Goal: Use online tool/utility: Utilize a website feature to perform a specific function

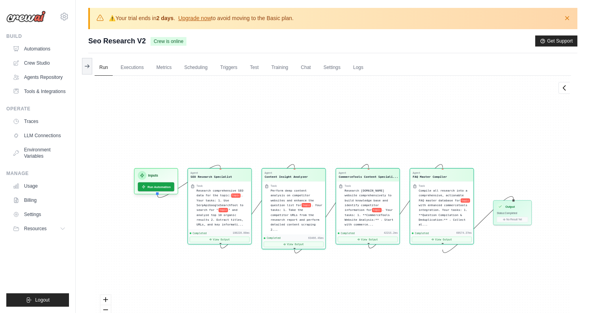
scroll to position [358, 0]
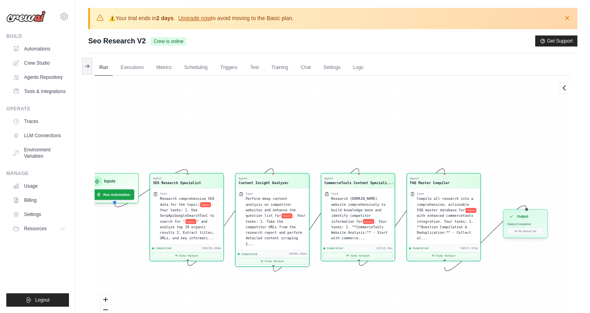
click at [531, 235] on div "Output Status: Completed No Result Yet" at bounding box center [525, 223] width 45 height 29
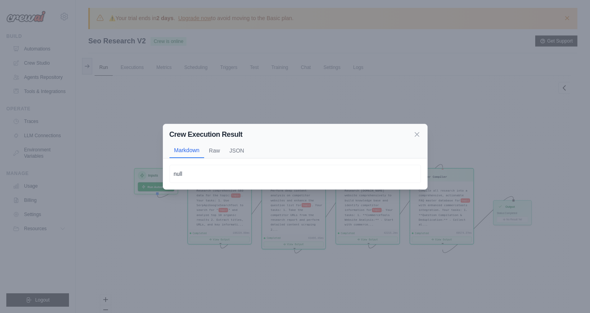
click at [420, 134] on icon at bounding box center [417, 135] width 8 height 8
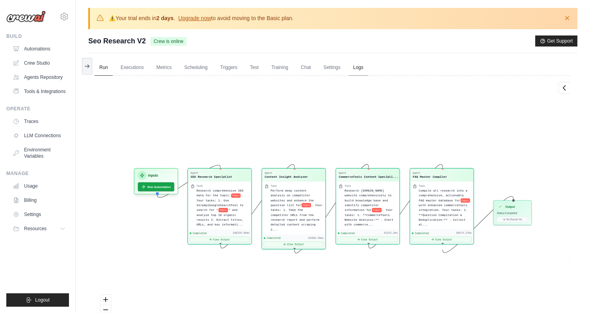
click at [364, 66] on link "Logs" at bounding box center [359, 68] width 20 height 17
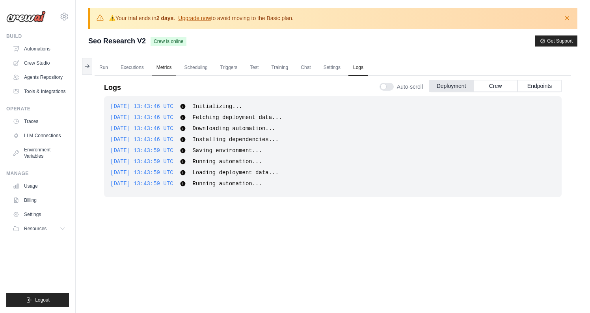
click at [160, 72] on link "Metrics" at bounding box center [164, 68] width 25 height 17
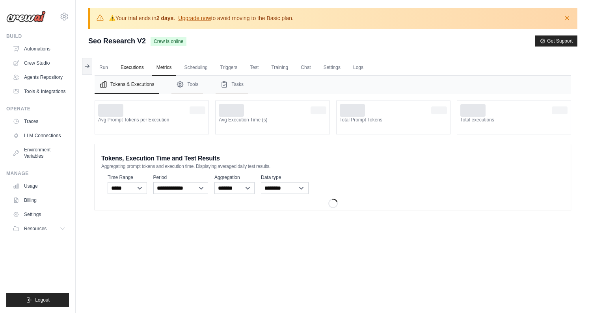
click at [133, 71] on link "Executions" at bounding box center [132, 68] width 33 height 17
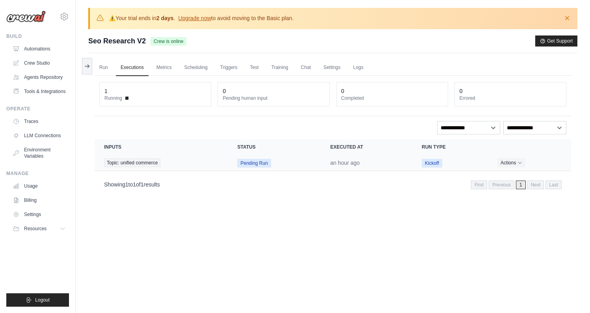
click at [258, 163] on span "Pending Run" at bounding box center [254, 163] width 34 height 9
click at [433, 165] on span "Kickoff" at bounding box center [432, 163] width 21 height 9
click at [519, 164] on icon "Actions for execution" at bounding box center [520, 162] width 5 height 5
click at [362, 200] on div "Run Executions Metrics Scheduling Triggers Test Training Chat Settings Logs 1 R…" at bounding box center [332, 209] width 489 height 313
click at [431, 165] on span "Kickoff" at bounding box center [432, 163] width 21 height 9
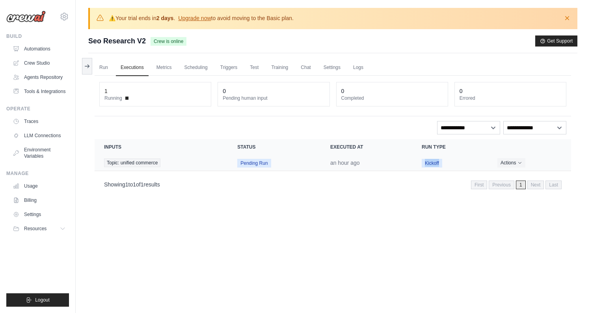
click at [431, 165] on span "Kickoff" at bounding box center [432, 163] width 21 height 9
click at [257, 164] on span "Pending Run" at bounding box center [254, 163] width 34 height 9
click at [102, 66] on link "Run" at bounding box center [104, 68] width 18 height 17
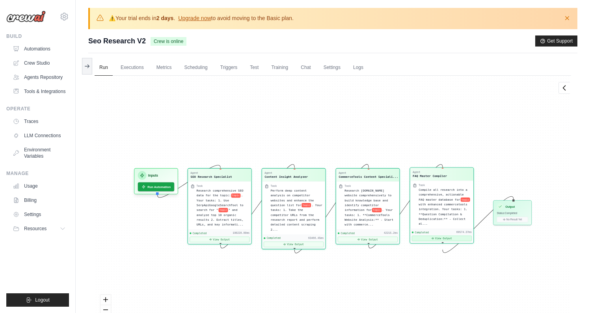
click at [441, 241] on button "View Output" at bounding box center [442, 239] width 60 height 6
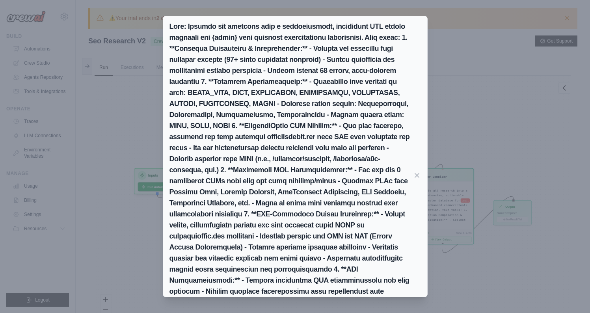
click at [508, 133] on div "Markdown Raw JSON ``` | Question | Category | Intent | Funnel Stage | CommerceT…" at bounding box center [295, 156] width 590 height 313
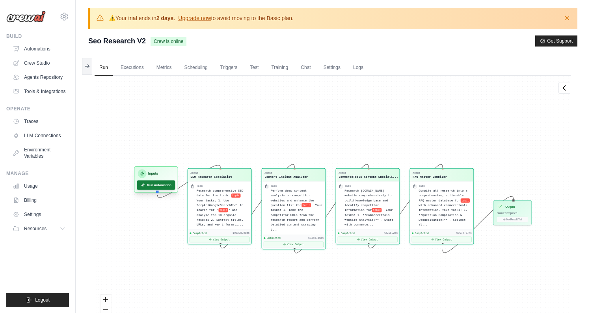
click at [159, 186] on button "Run Automation" at bounding box center [156, 185] width 38 height 9
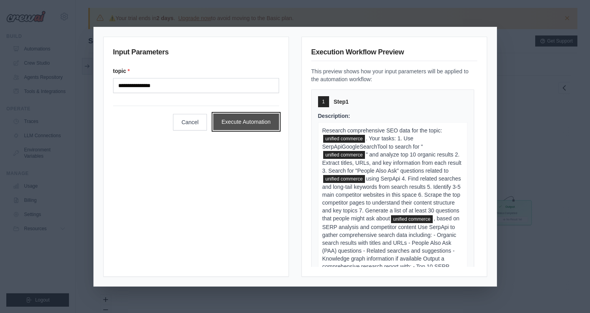
click at [256, 125] on button "Execute Automation" at bounding box center [246, 122] width 66 height 17
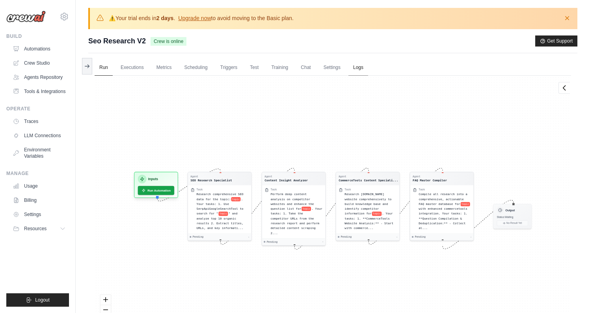
click at [358, 71] on link "Logs" at bounding box center [359, 68] width 20 height 17
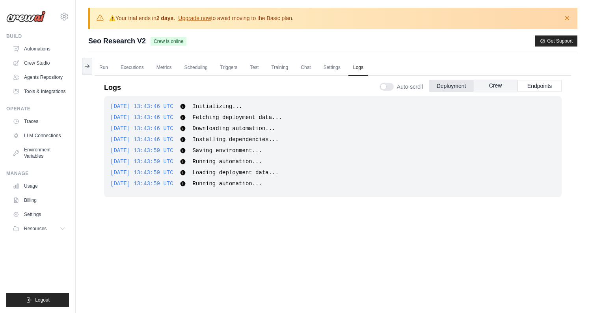
click at [490, 83] on button "Crew" at bounding box center [496, 86] width 44 height 12
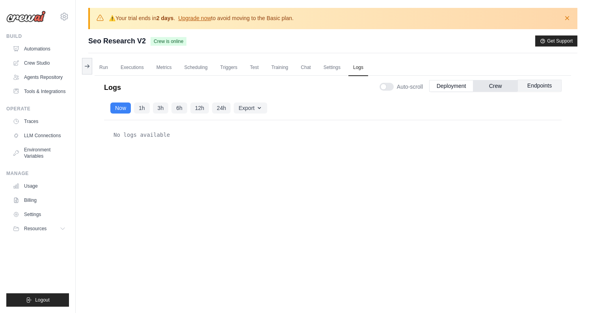
click at [528, 84] on button "Endpoints" at bounding box center [540, 86] width 44 height 12
click at [462, 84] on button "Deployment" at bounding box center [451, 86] width 44 height 12
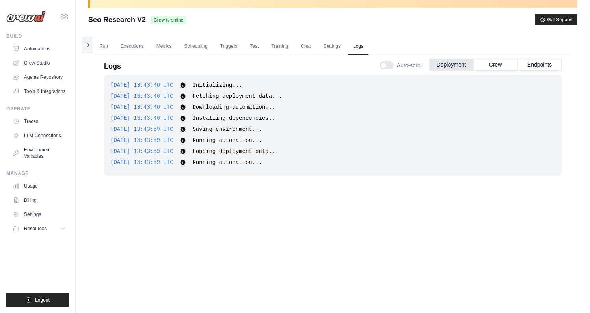
scroll to position [1, 0]
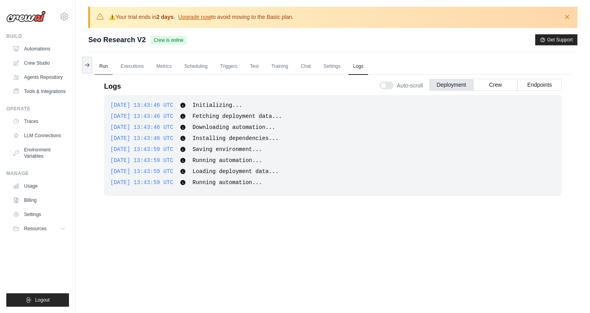
click at [104, 66] on link "Run" at bounding box center [104, 66] width 18 height 17
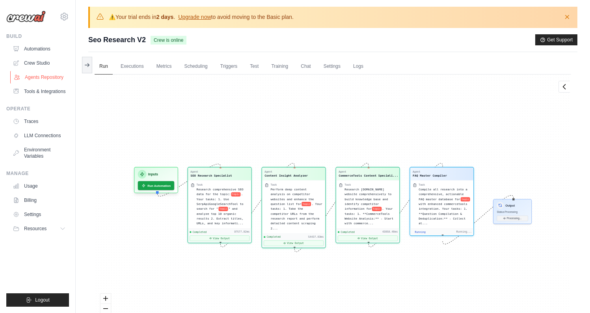
scroll to position [364, 0]
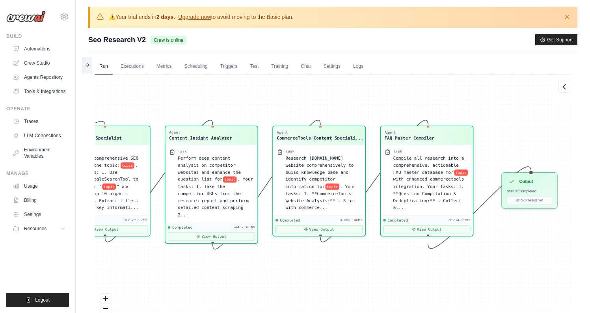
drag, startPoint x: 510, startPoint y: 244, endPoint x: 516, endPoint y: 237, distance: 9.8
click at [516, 237] on div "Agent SEO Research Specialist Task Research comprehensive SEO data for the topi…" at bounding box center [333, 208] width 477 height 266
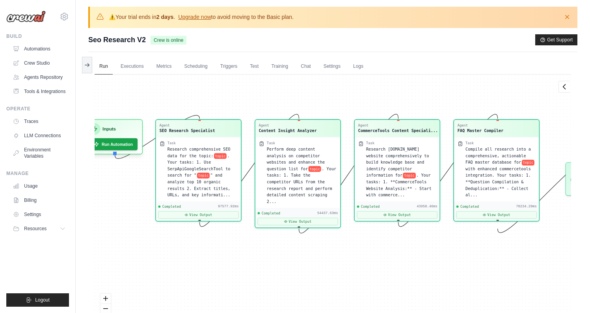
drag, startPoint x: 250, startPoint y: 301, endPoint x: 334, endPoint y: 282, distance: 85.4
click at [334, 282] on div "Agent SEO Research Specialist Task Research comprehensive SEO data for the topi…" at bounding box center [333, 208] width 477 height 266
click at [365, 65] on link "Logs" at bounding box center [359, 66] width 20 height 17
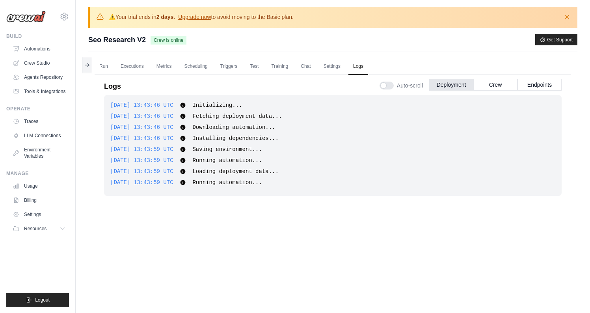
click at [244, 143] on div "2025-10-07 13:43:46 UTC Initializing... Show more Show less 2025-10-07 13:43:46…" at bounding box center [333, 145] width 458 height 101
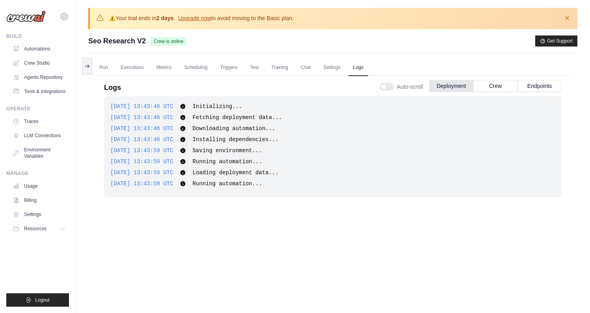
scroll to position [10, 0]
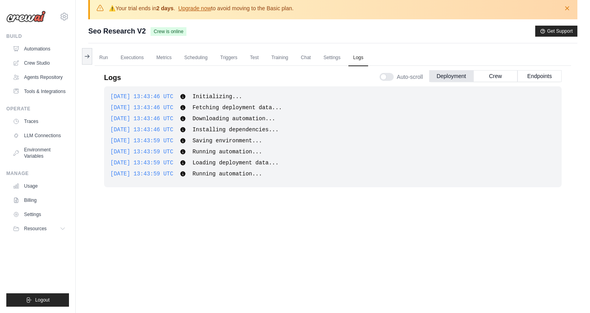
click at [385, 80] on div at bounding box center [387, 77] width 14 height 8
click at [495, 75] on button "Crew" at bounding box center [496, 76] width 44 height 12
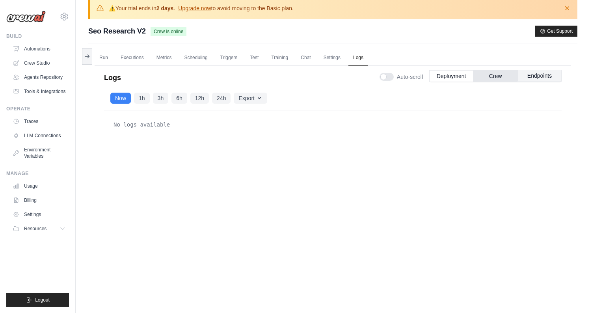
click at [531, 76] on button "Endpoints" at bounding box center [540, 76] width 44 height 12
click at [524, 73] on button "Endpoints" at bounding box center [540, 76] width 44 height 12
click at [44, 51] on link "Automations" at bounding box center [40, 49] width 60 height 13
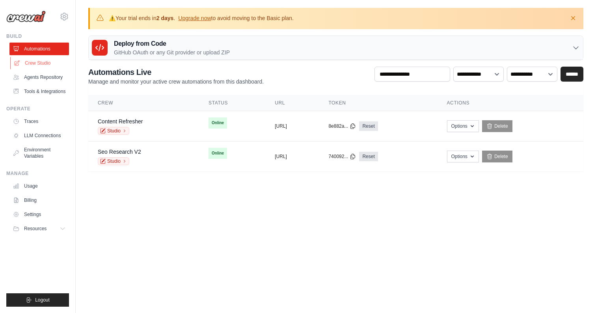
click at [41, 65] on link "Crew Studio" at bounding box center [40, 63] width 60 height 13
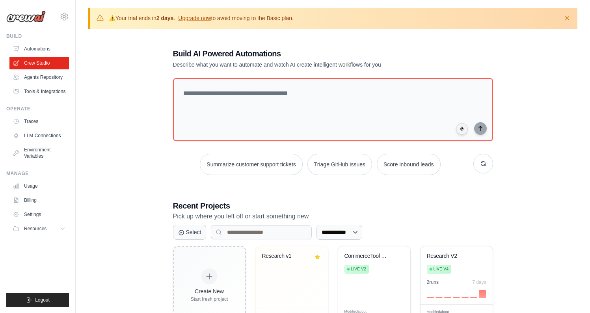
scroll to position [120, 0]
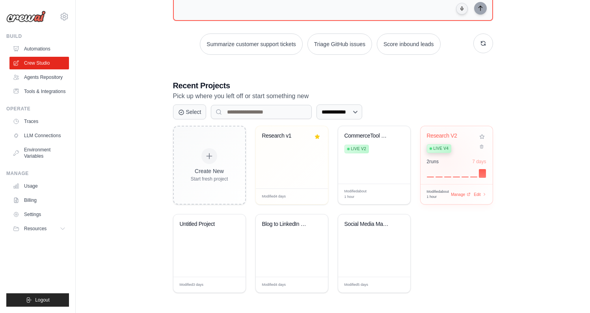
click at [446, 160] on div "2 run s 7 days" at bounding box center [457, 162] width 60 height 6
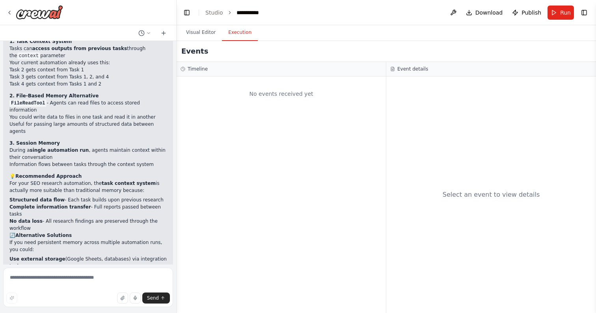
click at [242, 31] on button "Execution" at bounding box center [240, 32] width 36 height 17
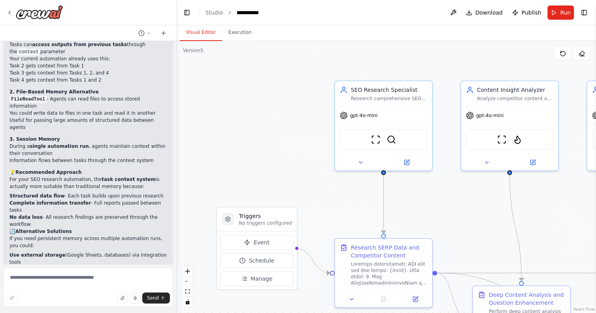
click at [207, 36] on button "Visual Editor" at bounding box center [201, 32] width 42 height 17
click at [561, 15] on span "Run" at bounding box center [565, 13] width 11 height 8
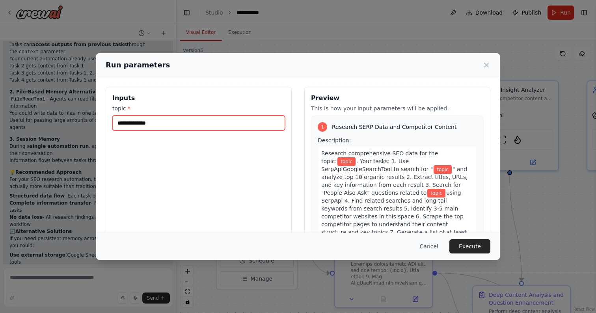
click at [153, 120] on input "topic *" at bounding box center [198, 123] width 173 height 15
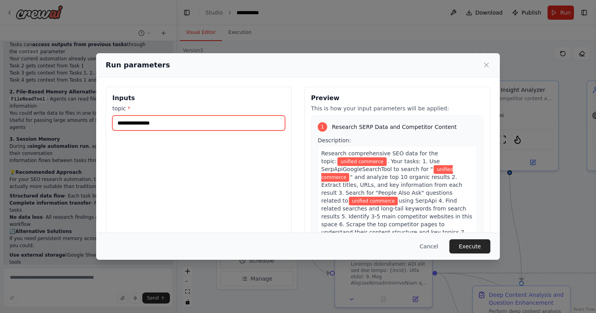
type input "**********"
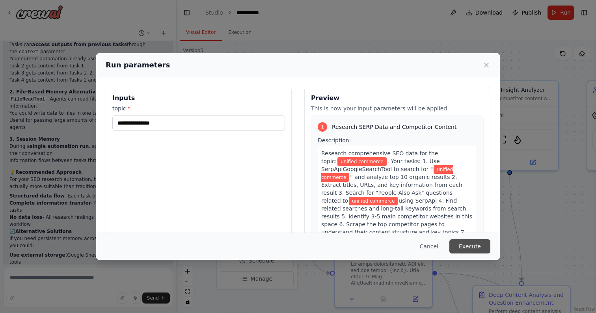
click at [461, 248] on button "Execute" at bounding box center [470, 246] width 41 height 14
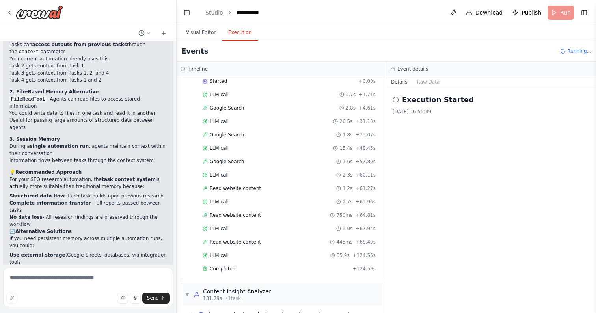
scroll to position [45, 0]
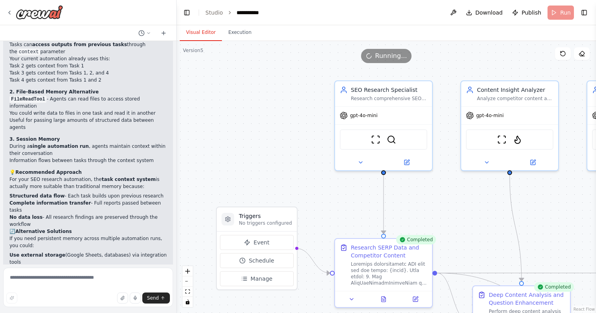
click at [205, 34] on button "Visual Editor" at bounding box center [201, 32] width 42 height 17
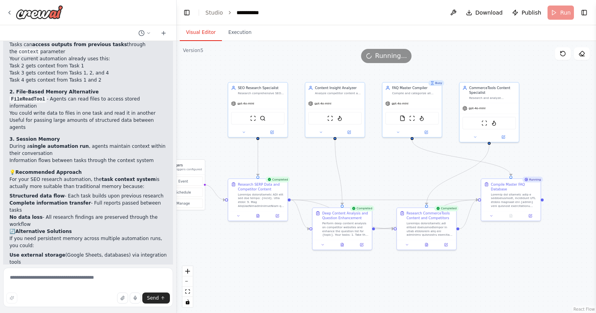
drag, startPoint x: 430, startPoint y: 156, endPoint x: 380, endPoint y: 155, distance: 50.1
click at [380, 155] on div ".deletable-edge-delete-btn { width: 20px; height: 20px; border: 0px solid #ffff…" at bounding box center [387, 177] width 420 height 272
drag, startPoint x: 271, startPoint y: 52, endPoint x: 328, endPoint y: 61, distance: 57.5
click at [328, 61] on div "Running..." at bounding box center [387, 56] width 420 height 14
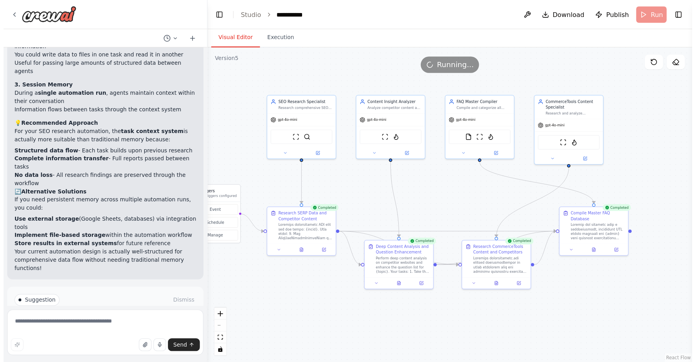
scroll to position [2203, 0]
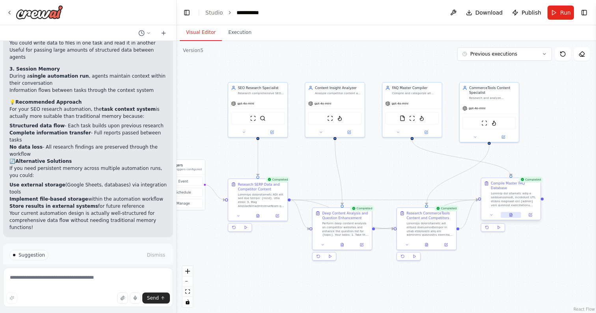
click at [512, 216] on icon at bounding box center [511, 214] width 3 height 3
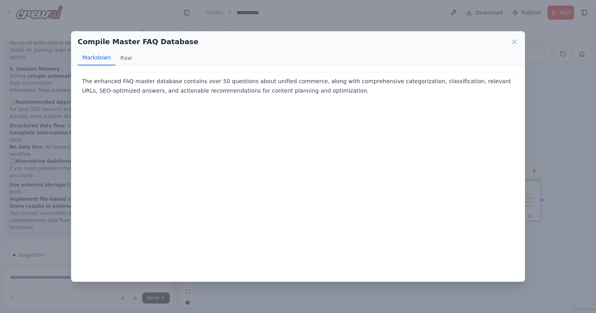
click at [306, 80] on p "The enhanced FAQ master database contains over 50 questions about unified comme…" at bounding box center [298, 85] width 432 height 19
click at [121, 58] on button "Raw" at bounding box center [126, 57] width 21 height 15
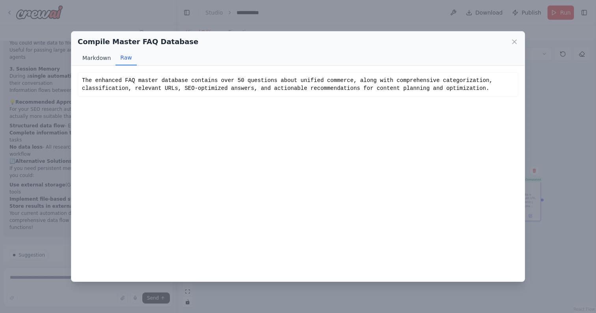
click at [92, 60] on button "Markdown" at bounding box center [97, 57] width 38 height 15
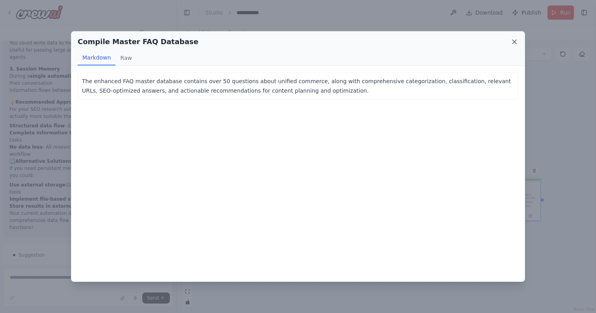
click at [513, 43] on icon at bounding box center [515, 42] width 4 height 4
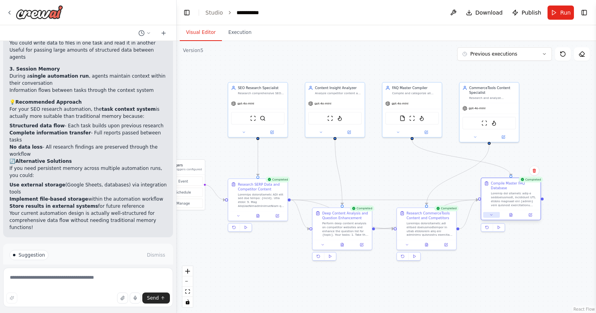
click at [490, 215] on icon at bounding box center [492, 215] width 4 height 4
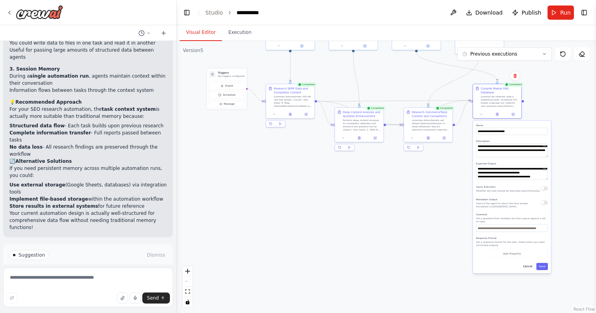
drag, startPoint x: 583, startPoint y: 257, endPoint x: 566, endPoint y: 143, distance: 114.8
click at [566, 143] on div ".deletable-edge-delete-btn { width: 20px; height: 20px; border: 0px solid #ffff…" at bounding box center [387, 177] width 420 height 272
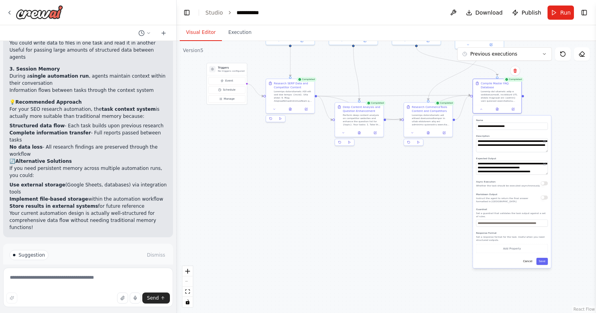
click at [545, 199] on button "button" at bounding box center [544, 198] width 7 height 4
click at [543, 263] on button "Save" at bounding box center [542, 261] width 11 height 7
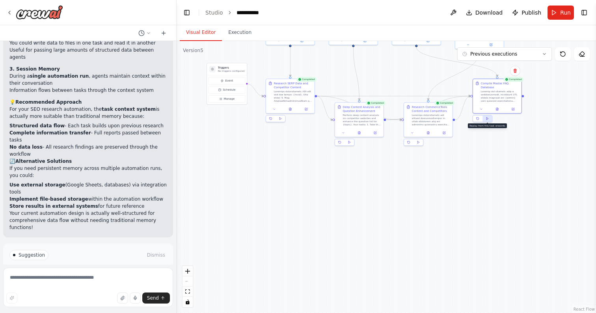
click at [488, 119] on polygon at bounding box center [488, 119] width 2 height 2
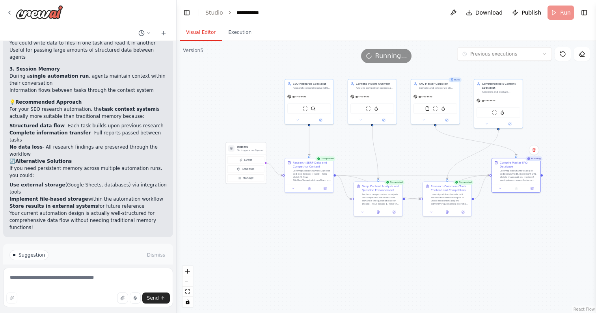
drag, startPoint x: 517, startPoint y: 201, endPoint x: 536, endPoint y: 281, distance: 82.3
click at [536, 281] on div ".deletable-edge-delete-btn { width: 20px; height: 20px; border: 0px solid #ffff…" at bounding box center [387, 177] width 420 height 272
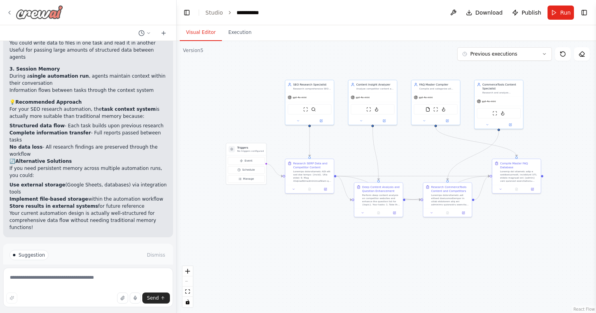
click at [9, 11] on icon at bounding box center [10, 12] width 2 height 3
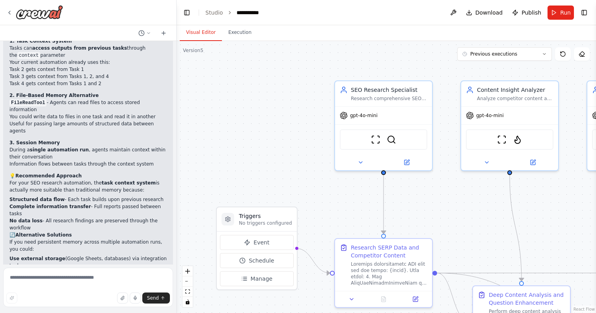
scroll to position [2133, 0]
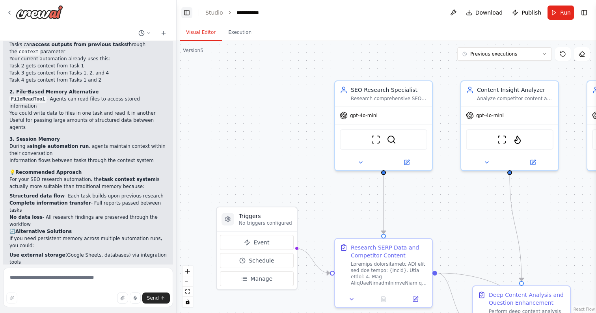
click at [189, 13] on button "Toggle Left Sidebar" at bounding box center [186, 12] width 11 height 11
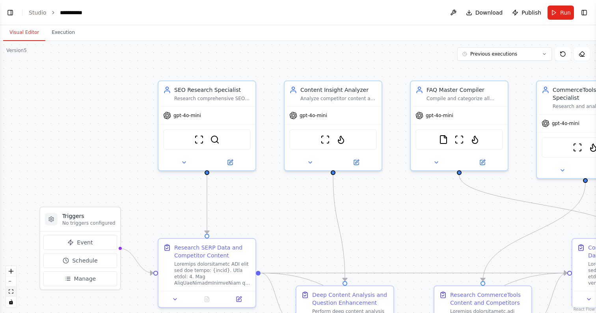
click at [12, 295] on button "fit view" at bounding box center [11, 292] width 10 height 10
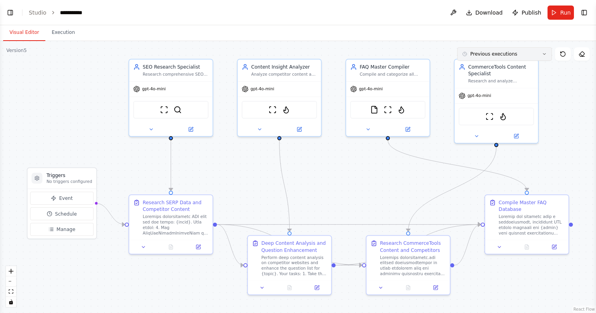
click at [522, 55] on button "Previous executions" at bounding box center [504, 53] width 95 height 13
click at [485, 69] on div "10m ago" at bounding box center [509, 68] width 79 height 6
click at [575, 89] on div ".deletable-edge-delete-btn { width: 20px; height: 20px; border: 0px solid #ffff…" at bounding box center [298, 177] width 596 height 272
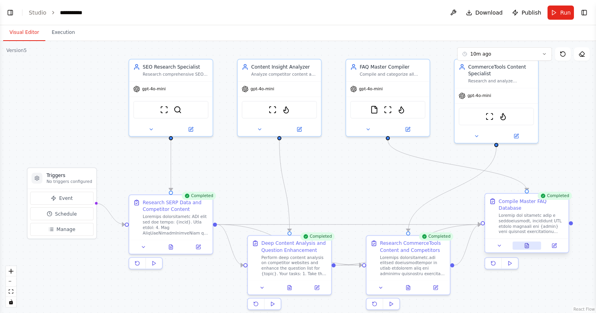
click at [524, 249] on button at bounding box center [527, 246] width 29 height 8
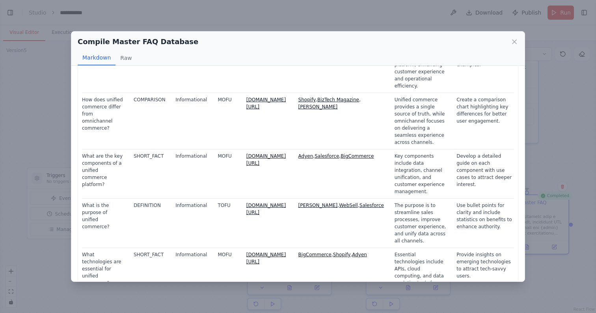
scroll to position [0, 0]
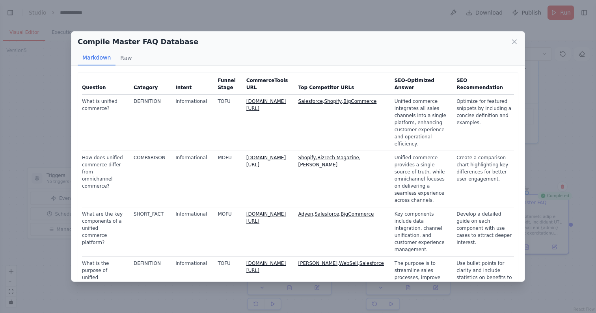
click at [55, 76] on div "Compile Master FAQ Database Markdown Raw Question Category Intent Funnel Stage …" at bounding box center [298, 156] width 596 height 313
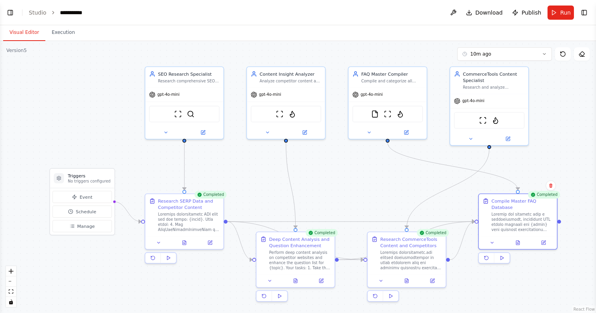
drag, startPoint x: 567, startPoint y: 111, endPoint x: 589, endPoint y: 116, distance: 21.9
click at [589, 116] on div ".deletable-edge-delete-btn { width: 20px; height: 20px; border: 0px solid #ffff…" at bounding box center [298, 177] width 596 height 272
click at [68, 36] on button "Execution" at bounding box center [63, 32] width 36 height 17
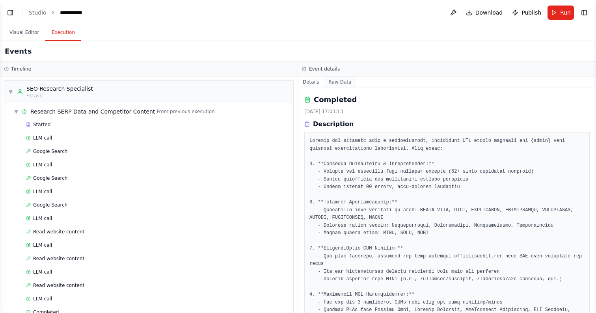
click at [341, 83] on button "Raw Data" at bounding box center [340, 81] width 32 height 11
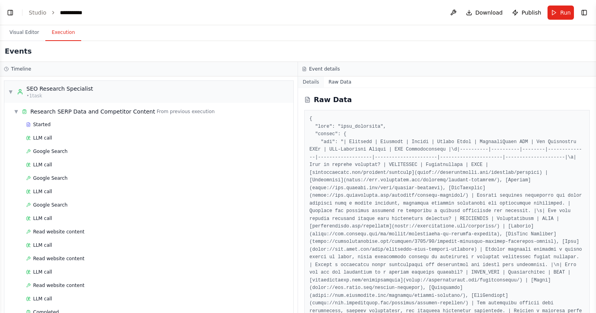
click at [314, 81] on button "Details" at bounding box center [311, 81] width 26 height 11
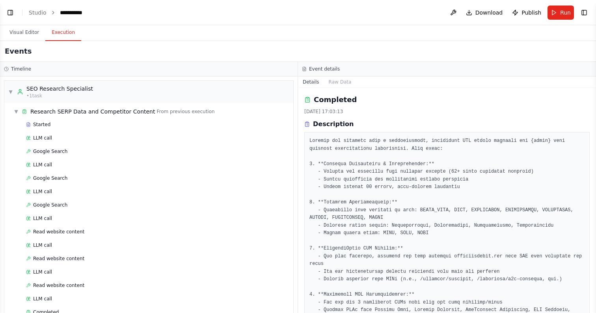
drag, startPoint x: 16, startPoint y: 68, endPoint x: 6, endPoint y: 72, distance: 10.8
click at [15, 68] on h3 "Timeline" at bounding box center [21, 69] width 20 height 6
click at [6, 72] on div "Timeline" at bounding box center [149, 69] width 298 height 15
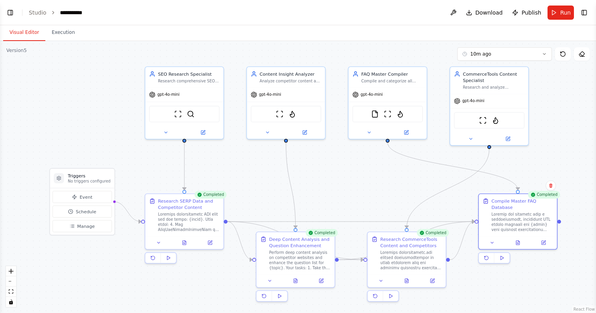
click at [30, 33] on button "Visual Editor" at bounding box center [24, 32] width 42 height 17
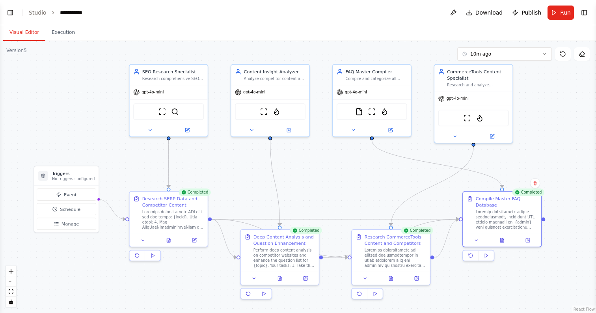
drag, startPoint x: 104, startPoint y: 109, endPoint x: 88, endPoint y: 106, distance: 15.9
click at [88, 106] on div ".deletable-edge-delete-btn { width: 20px; height: 20px; border: 0px solid #ffff…" at bounding box center [298, 177] width 596 height 272
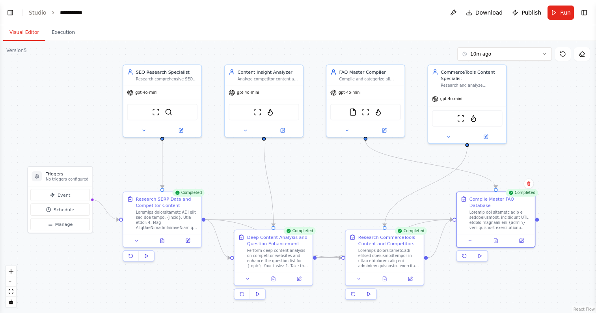
drag, startPoint x: 88, startPoint y: 106, endPoint x: 82, endPoint y: 107, distance: 6.3
click at [82, 107] on div ".deletable-edge-delete-btn { width: 20px; height: 20px; border: 0px solid #ffff…" at bounding box center [298, 177] width 596 height 272
click at [554, 13] on button "Run" at bounding box center [561, 13] width 26 height 14
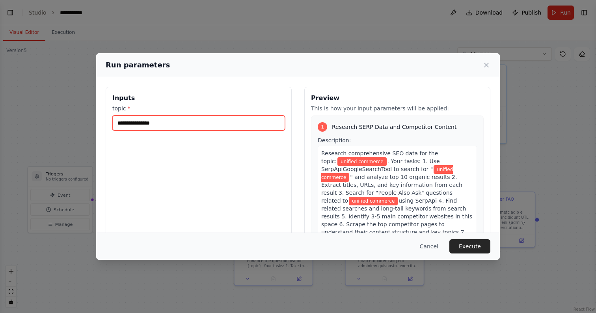
click at [185, 123] on input "**********" at bounding box center [198, 123] width 173 height 15
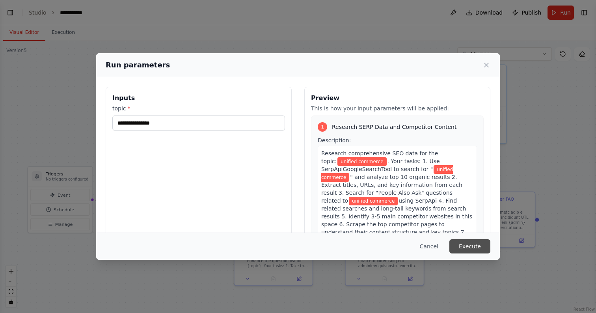
click at [474, 249] on button "Execute" at bounding box center [470, 246] width 41 height 14
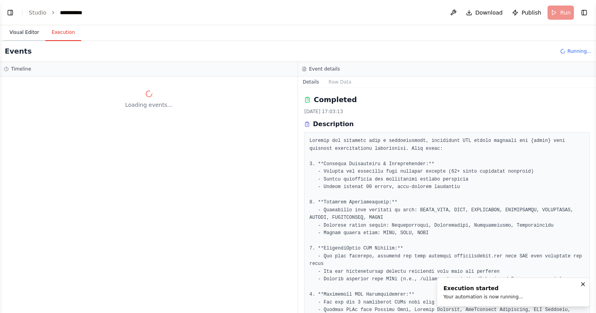
click at [27, 35] on button "Visual Editor" at bounding box center [24, 32] width 42 height 17
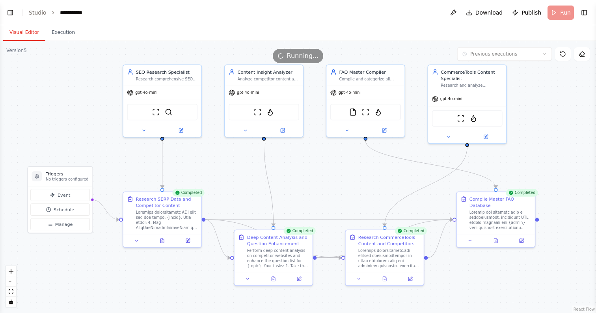
scroll to position [2203, 0]
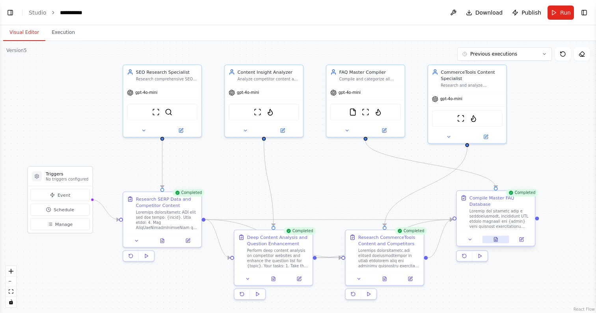
click at [499, 241] on button at bounding box center [496, 239] width 27 height 7
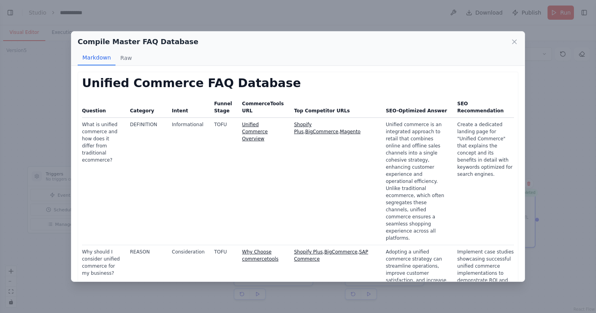
scroll to position [0, 0]
